Goal: Browse casually

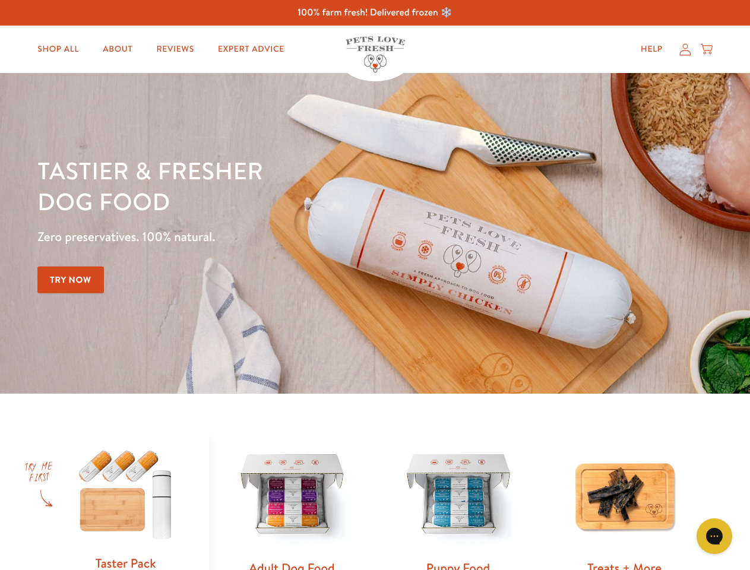
click at [375, 285] on div "Tastier & fresher dog food Zero preservatives. 100% natural. Try Now" at bounding box center [262, 233] width 450 height 157
click at [715, 536] on icon "Gorgias live chat" at bounding box center [714, 535] width 11 height 11
